Goal: Information Seeking & Learning: Check status

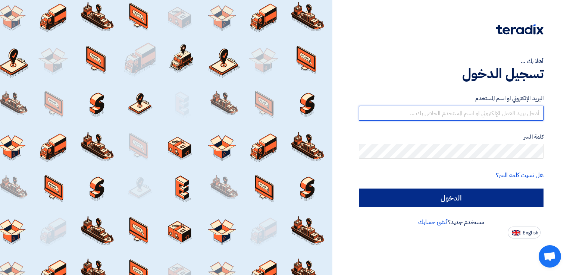
type input "[EMAIL_ADDRESS][DOMAIN_NAME]"
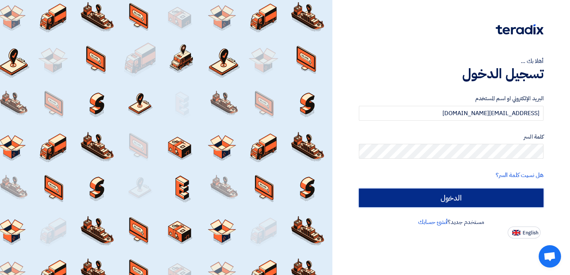
click at [412, 189] on input "الدخول" at bounding box center [451, 198] width 185 height 19
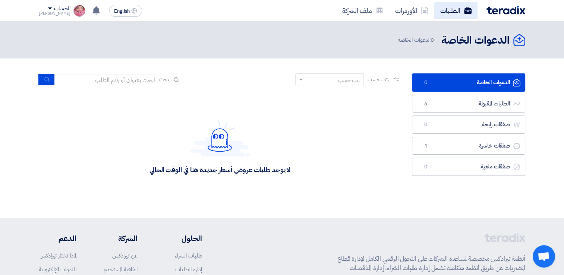
click at [444, 9] on link "الطلبات" at bounding box center [455, 11] width 43 height 18
click at [419, 10] on link "الأوردرات" at bounding box center [411, 11] width 45 height 18
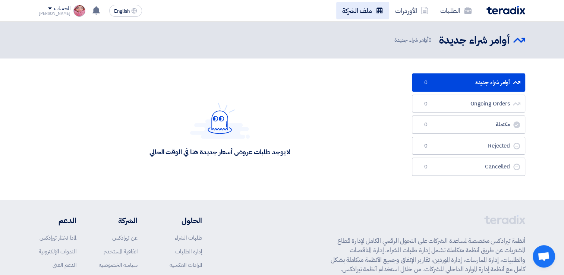
click at [369, 7] on link "ملف الشركة" at bounding box center [362, 11] width 53 height 18
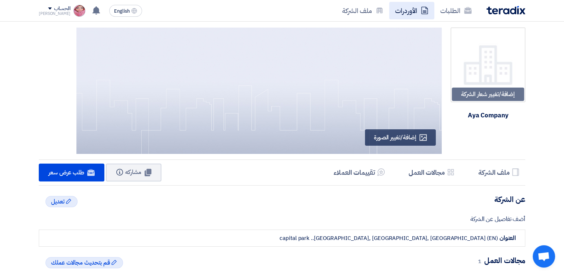
click at [414, 9] on link "الأوردرات" at bounding box center [411, 11] width 45 height 18
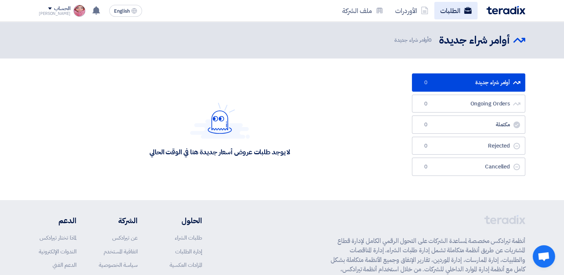
click at [455, 7] on link "الطلبات" at bounding box center [455, 11] width 43 height 18
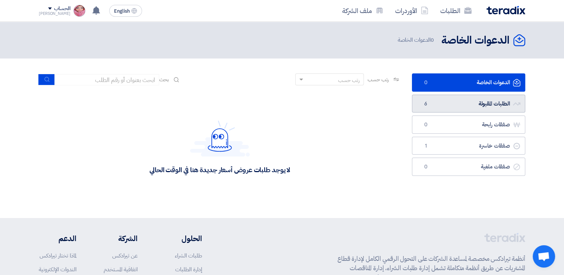
click at [470, 98] on link "الطلبات المقبولة الطلبات المقبولة 6" at bounding box center [468, 104] width 113 height 18
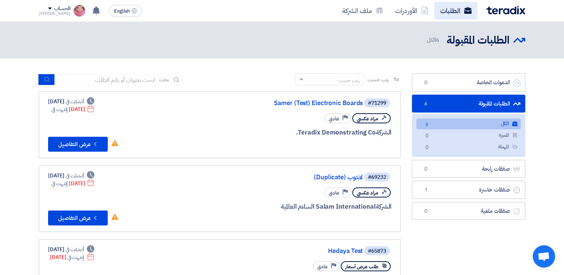
click at [448, 8] on link "الطلبات" at bounding box center [455, 11] width 43 height 18
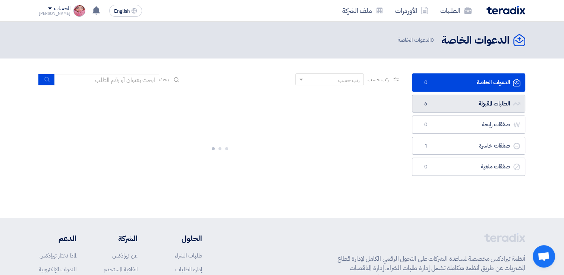
click at [455, 102] on link "الطلبات المقبولة الطلبات المقبولة 6" at bounding box center [468, 104] width 113 height 18
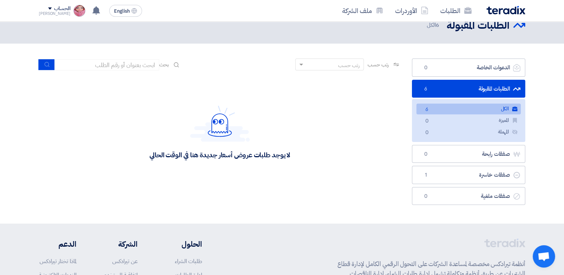
scroll to position [30, 0]
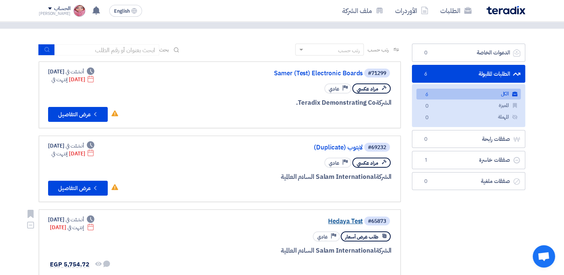
click at [348, 219] on link "Hedaya Test" at bounding box center [288, 221] width 149 height 7
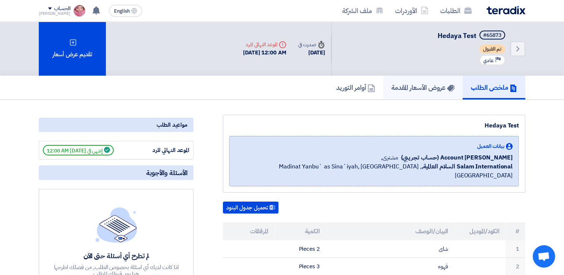
click at [424, 77] on link "عروض الأسعار المقدمة" at bounding box center [422, 88] width 79 height 24
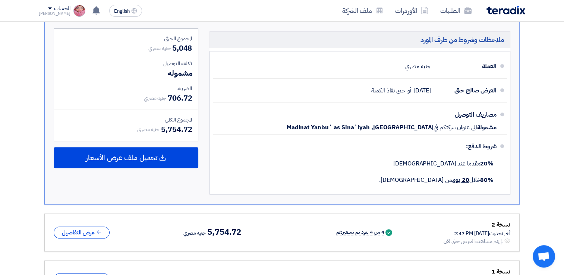
scroll to position [358, 0]
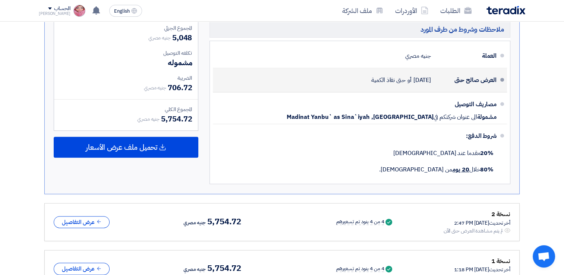
drag, startPoint x: 444, startPoint y: 37, endPoint x: 316, endPoint y: 73, distance: 133.3
click at [316, 73] on div "العرض صالح حتى [DATE] أو حتى نفاذ الكمية" at bounding box center [358, 80] width 278 height 18
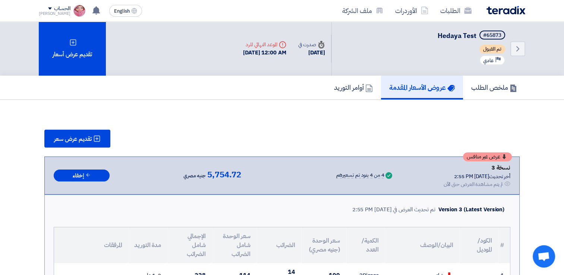
scroll to position [0, 0]
